Goal: Transaction & Acquisition: Purchase product/service

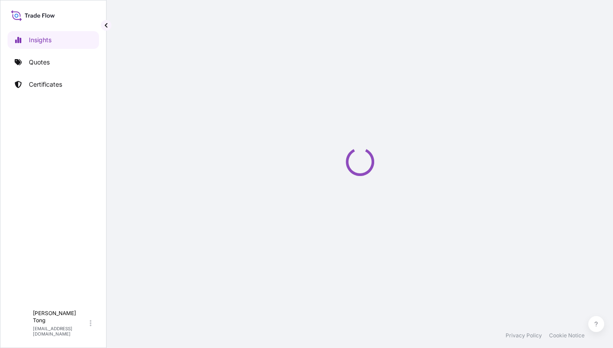
select select "2025"
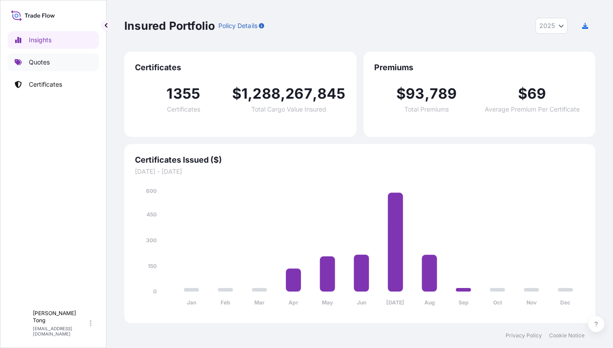
click at [50, 58] on p "Quotes" at bounding box center [39, 62] width 21 height 9
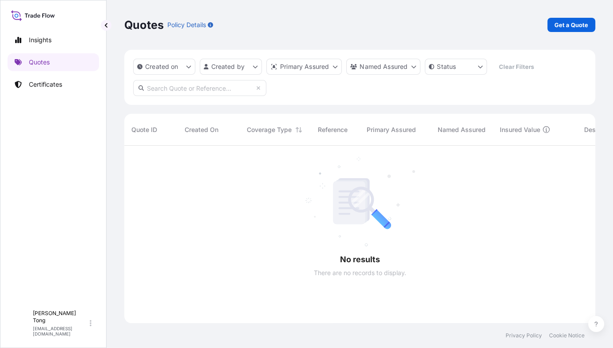
scroll to position [200, 462]
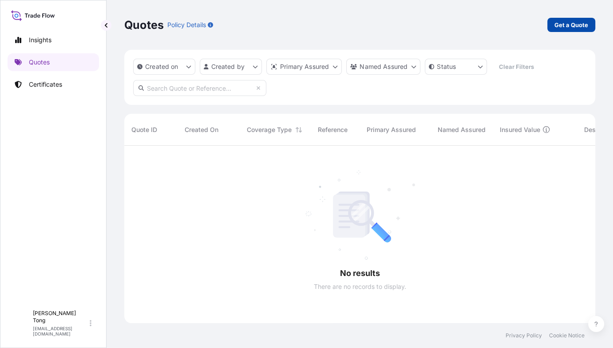
click at [569, 23] on p "Get a Quote" at bounding box center [572, 24] width 34 height 9
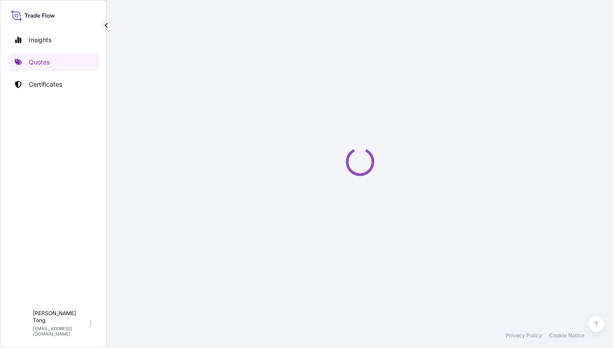
select select "AIR"
select select "27"
select select "Transit"
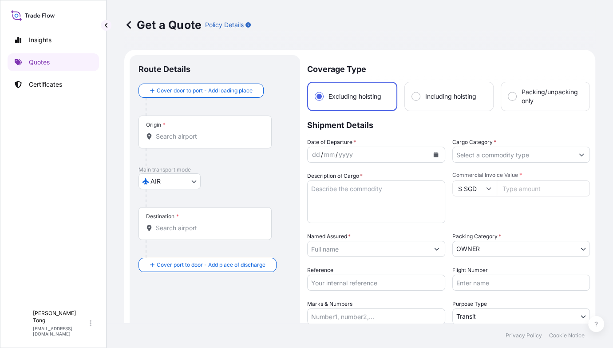
scroll to position [14, 0]
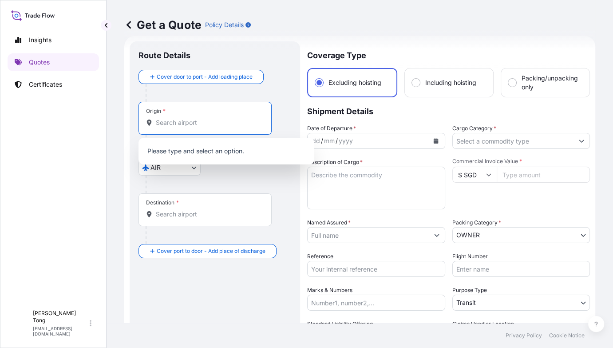
click at [193, 123] on input "Origin *" at bounding box center [208, 122] width 105 height 9
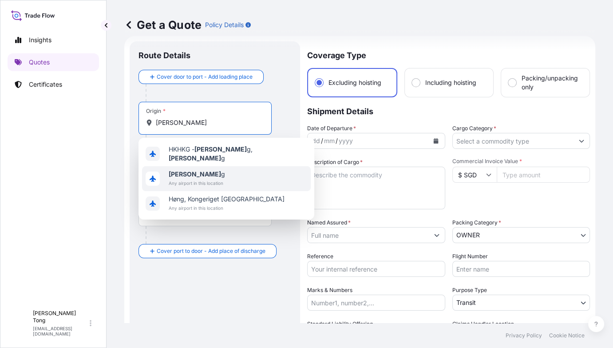
click at [199, 170] on span "Hong Kon g" at bounding box center [197, 174] width 56 height 9
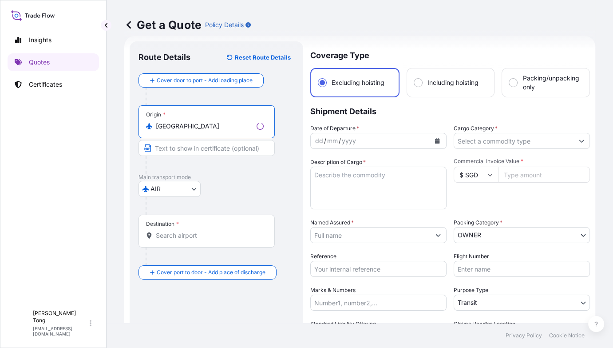
type input "Hong Kong"
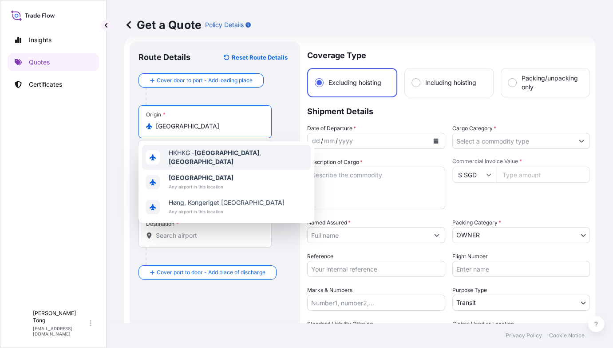
click at [56, 129] on div "Insights Quotes Certificates" at bounding box center [54, 164] width 92 height 283
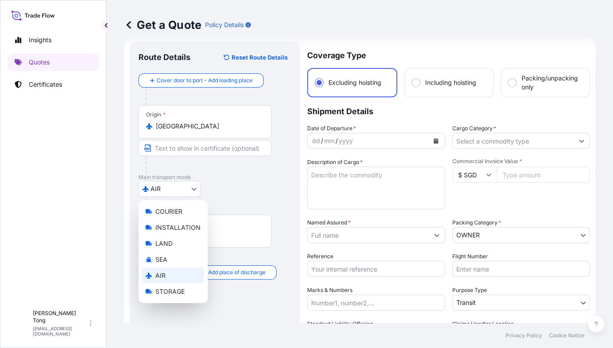
click at [180, 185] on body "3 options available. Insights Quotes Certificates C Cathy Tong cathytong@helutr…" at bounding box center [306, 174] width 613 height 348
click at [176, 208] on span "COURIER" at bounding box center [168, 211] width 27 height 9
select select "COURIER"
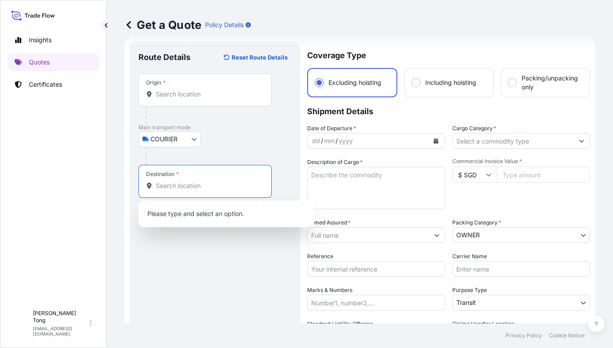
click at [172, 184] on input "Destination *" at bounding box center [208, 185] width 105 height 9
paste input "SPAIN"
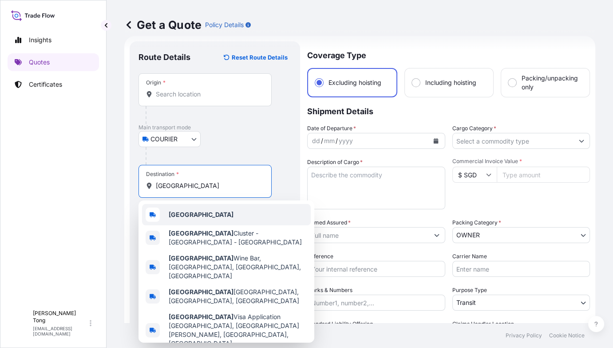
click at [189, 214] on div "Spain" at bounding box center [226, 214] width 169 height 21
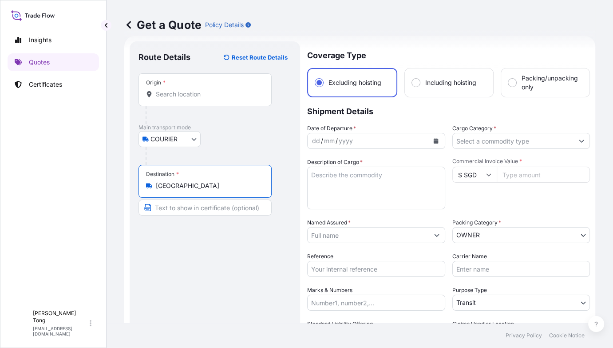
type input "Spain"
click at [434, 138] on icon "Calendar" at bounding box center [436, 140] width 5 height 5
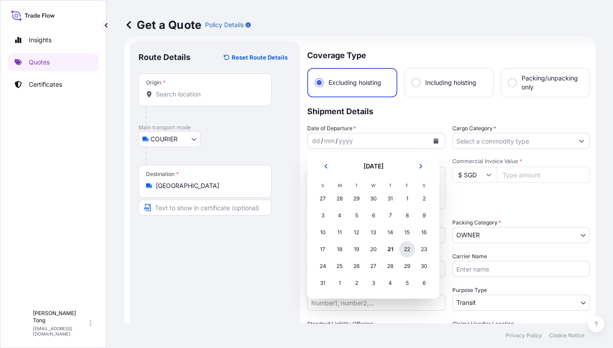
click at [408, 250] on div "22" at bounding box center [407, 249] width 16 height 16
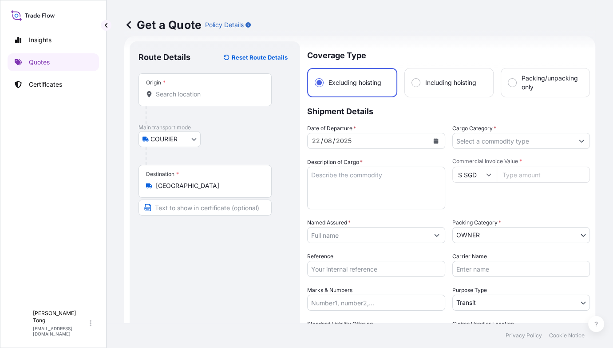
click at [511, 135] on input "Cargo Category *" at bounding box center [513, 141] width 121 height 16
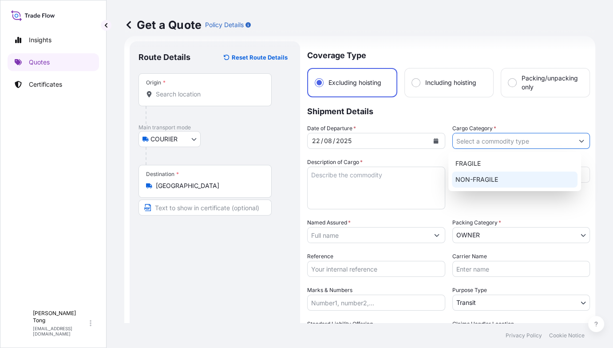
click at [505, 181] on div "NON-FRAGILE" at bounding box center [515, 179] width 126 height 16
type input "NON-FRAGILE"
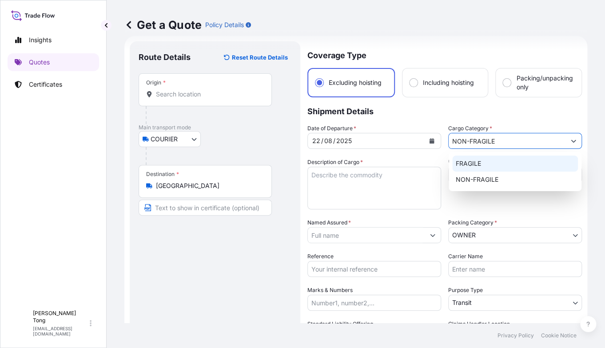
click at [345, 231] on input "Named Assured *" at bounding box center [366, 235] width 117 height 16
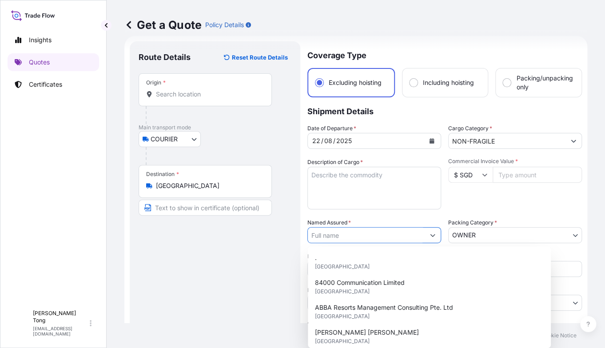
paste input "Sotheby's Hong Kong Limited"
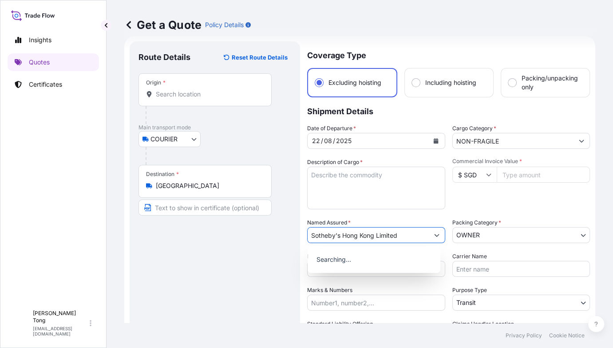
type input "Sotheby's Hong Kong Limited"
click at [255, 270] on div "Route Details Reset Route Details Place of loading Road / Inland Road / Inland …" at bounding box center [215, 225] width 153 height 351
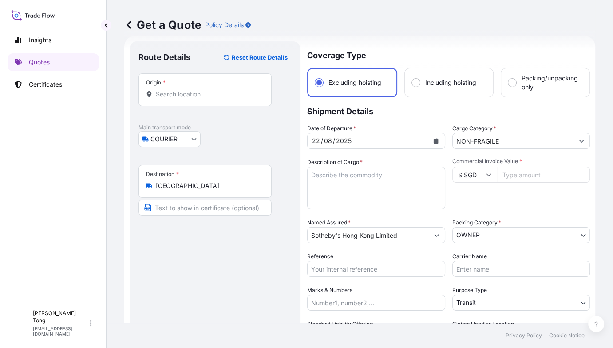
drag, startPoint x: 514, startPoint y: 113, endPoint x: 421, endPoint y: 202, distance: 128.8
click at [513, 113] on p "Shipment Details" at bounding box center [448, 110] width 283 height 27
click at [354, 271] on input "Reference" at bounding box center [376, 269] width 138 height 16
paste input "AMIM259572MEME"
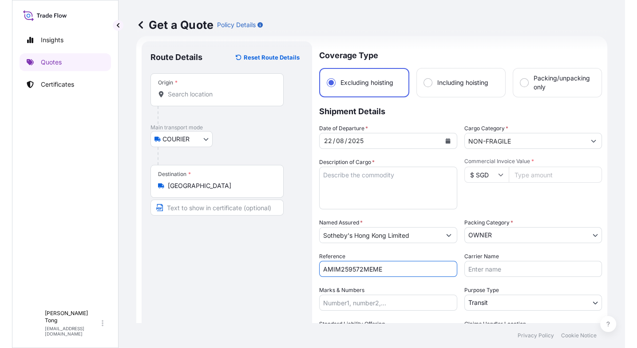
scroll to position [69, 0]
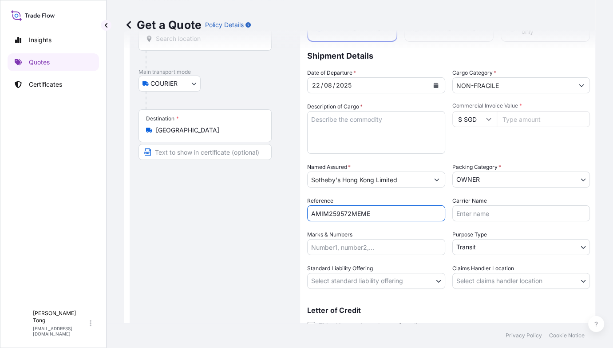
type input "AMIM259572MEME"
click at [428, 284] on body "Insights Quotes Certificates C Cathy Tong cathytong@helutrans.com Get a Quote P…" at bounding box center [306, 174] width 613 height 348
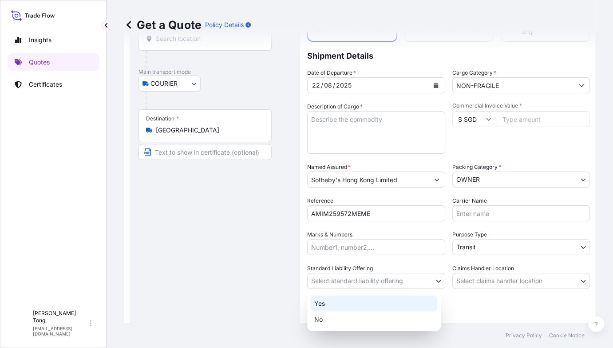
click at [412, 302] on div "Yes" at bounding box center [374, 303] width 127 height 16
select select "Yes"
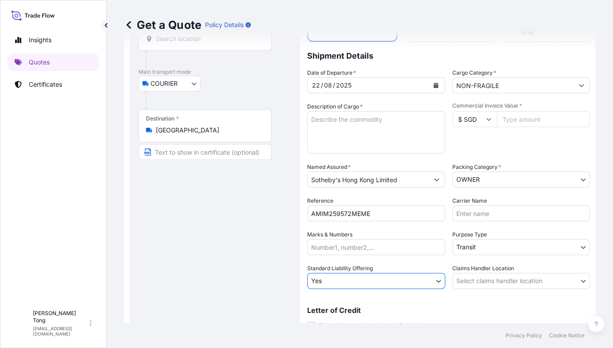
click at [467, 279] on body "Insights Quotes Certificates C Cathy Tong cathytong@helutrans.com Get a Quote P…" at bounding box center [306, 174] width 613 height 348
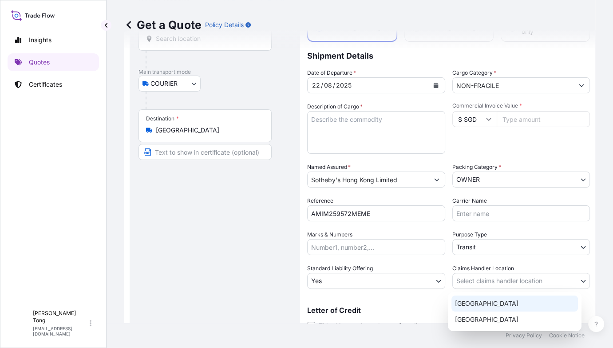
click at [466, 302] on div "Hong Kong" at bounding box center [515, 303] width 127 height 16
select select "Hong Kong"
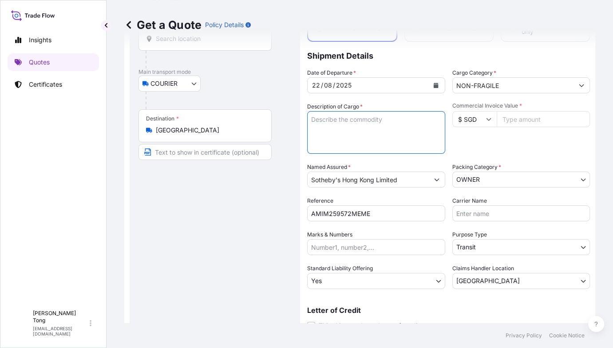
click at [327, 119] on textarea "Description of Cargo *" at bounding box center [376, 132] width 138 height 43
paste textarea "D4D3F"
click at [362, 120] on textarea "D4D3F," at bounding box center [376, 132] width 138 height 43
paste textarea "Christopher Hartmann, It Won't Last Forever, 2021 oil on canvas, 180 x 130 cm"
click at [311, 138] on textarea "D4D3F, Christopher Hartmann, It Won't Last Forever, 2021 oil on canvas, 180 x 1…" at bounding box center [376, 132] width 138 height 43
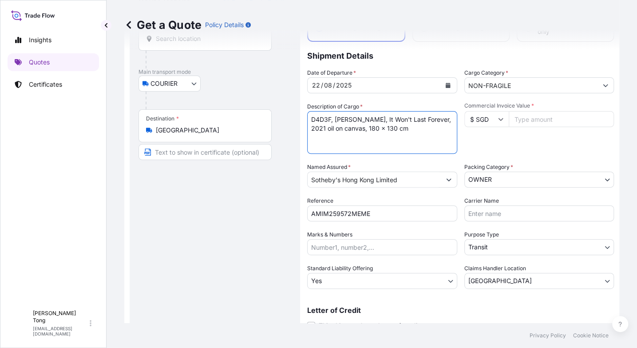
type textarea "D4D3F, Christopher Hartmann, It Won't Last Forever, 2021 oil on canvas, 180 x 1…"
click at [498, 120] on icon at bounding box center [500, 118] width 5 height 5
click at [483, 134] on div "$ HKD" at bounding box center [482, 125] width 37 height 17
type input "$ HKD"
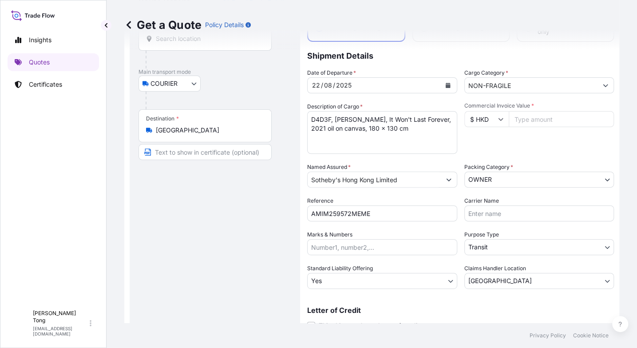
click at [533, 123] on input "Commercial Invoice Value *" at bounding box center [562, 119] width 106 height 16
paste input "30480.00"
type input "30480.00"
click at [536, 135] on div "Commercial Invoice Value * $ HKD 30480.00" at bounding box center [540, 128] width 150 height 52
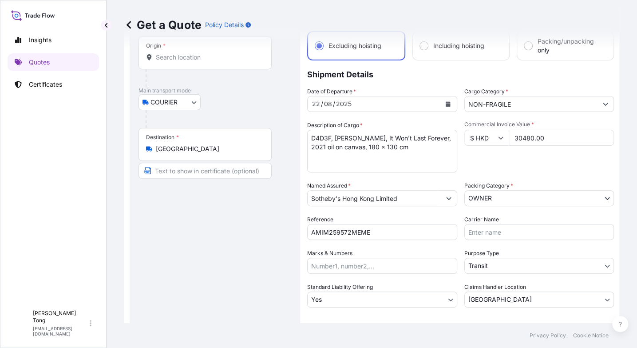
scroll to position [0, 0]
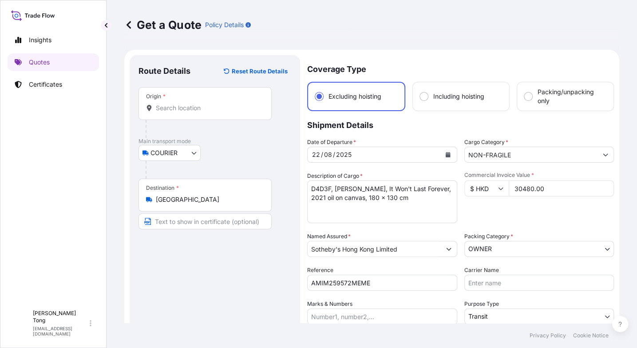
click at [195, 111] on input "Origin *" at bounding box center [208, 108] width 105 height 9
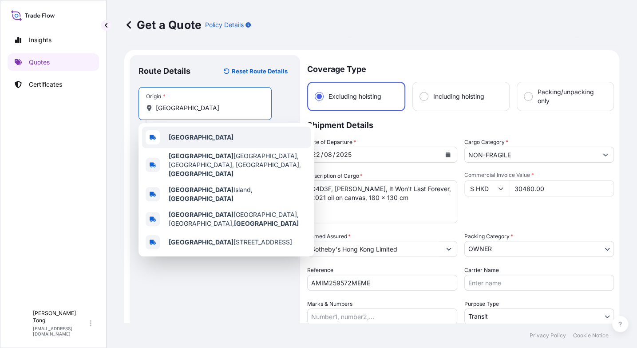
click at [204, 135] on div "Hong Kong" at bounding box center [226, 137] width 169 height 21
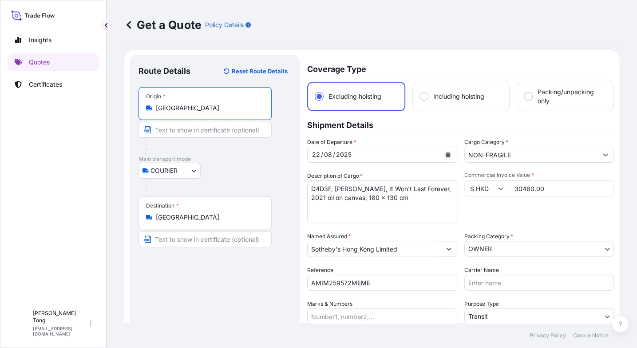
type input "Hong Kong"
click at [249, 277] on div "Route Details Reset Route Details Place of loading Road / Inland Road / Inland …" at bounding box center [215, 239] width 153 height 351
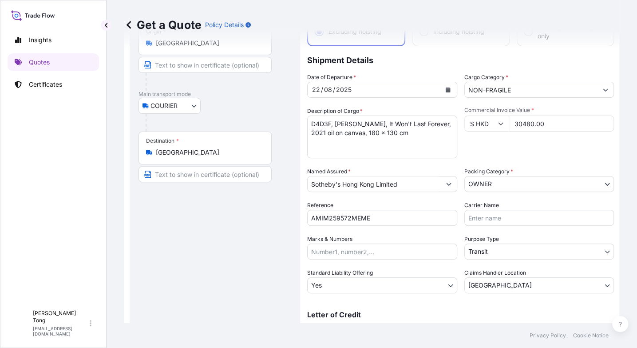
scroll to position [106, 0]
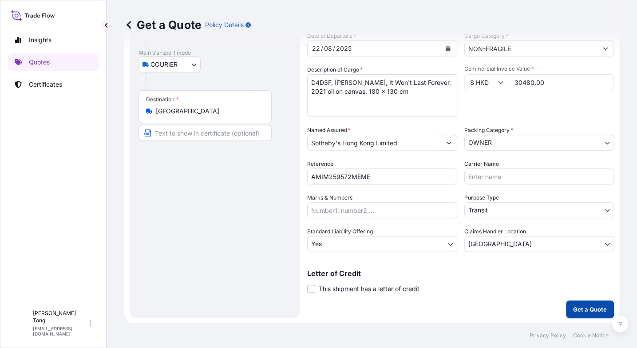
click at [590, 307] on p "Get a Quote" at bounding box center [591, 309] width 34 height 9
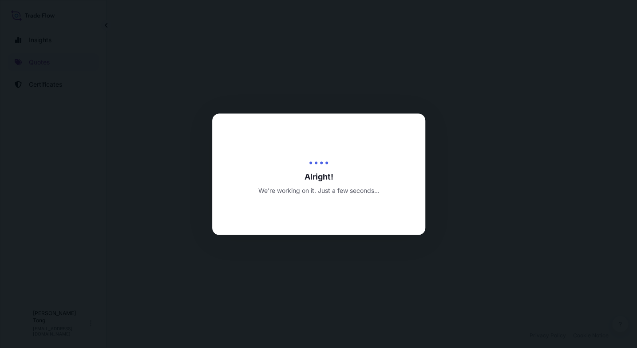
select select "COURIER"
select select "Transit"
select select "Yes"
select select "Hong Kong"
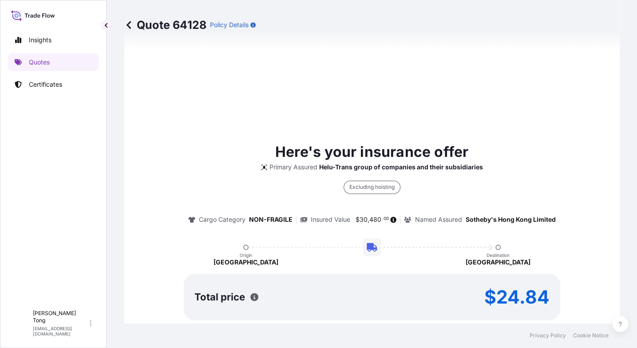
scroll to position [611, 0]
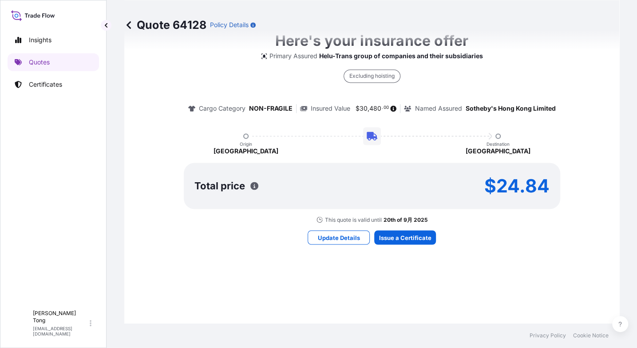
click at [418, 283] on div "Here's your insurance offer Primary Assured Helu-Trans group of companies and t…" at bounding box center [372, 137] width 470 height 594
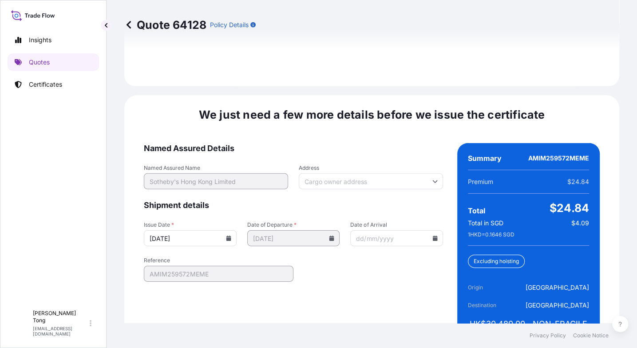
scroll to position [1280, 0]
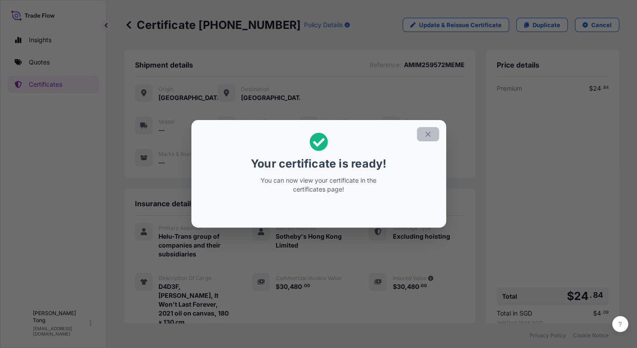
click at [428, 136] on icon "button" at bounding box center [428, 134] width 8 height 8
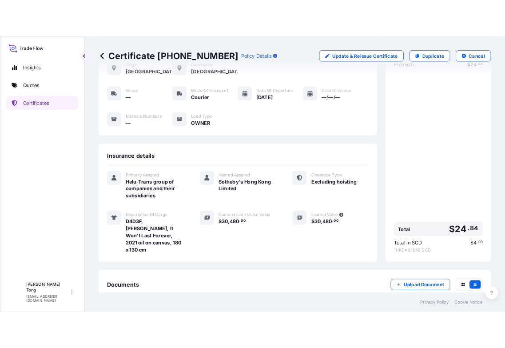
scroll to position [108, 0]
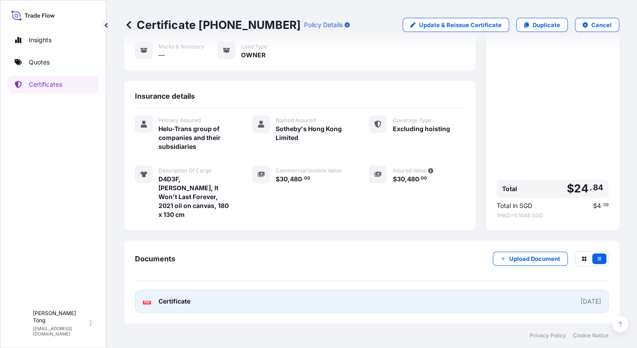
click at [287, 304] on link "PDF Certificate 2025-08-21" at bounding box center [372, 301] width 474 height 23
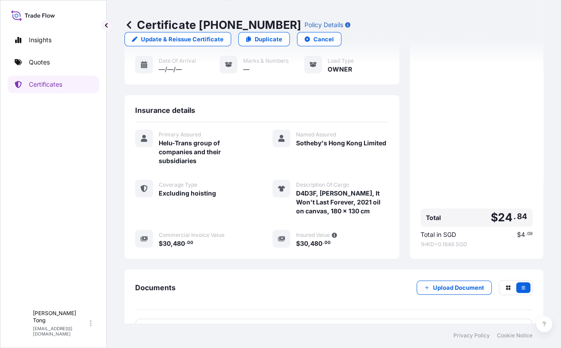
scroll to position [122, 0]
